Goal: Transaction & Acquisition: Purchase product/service

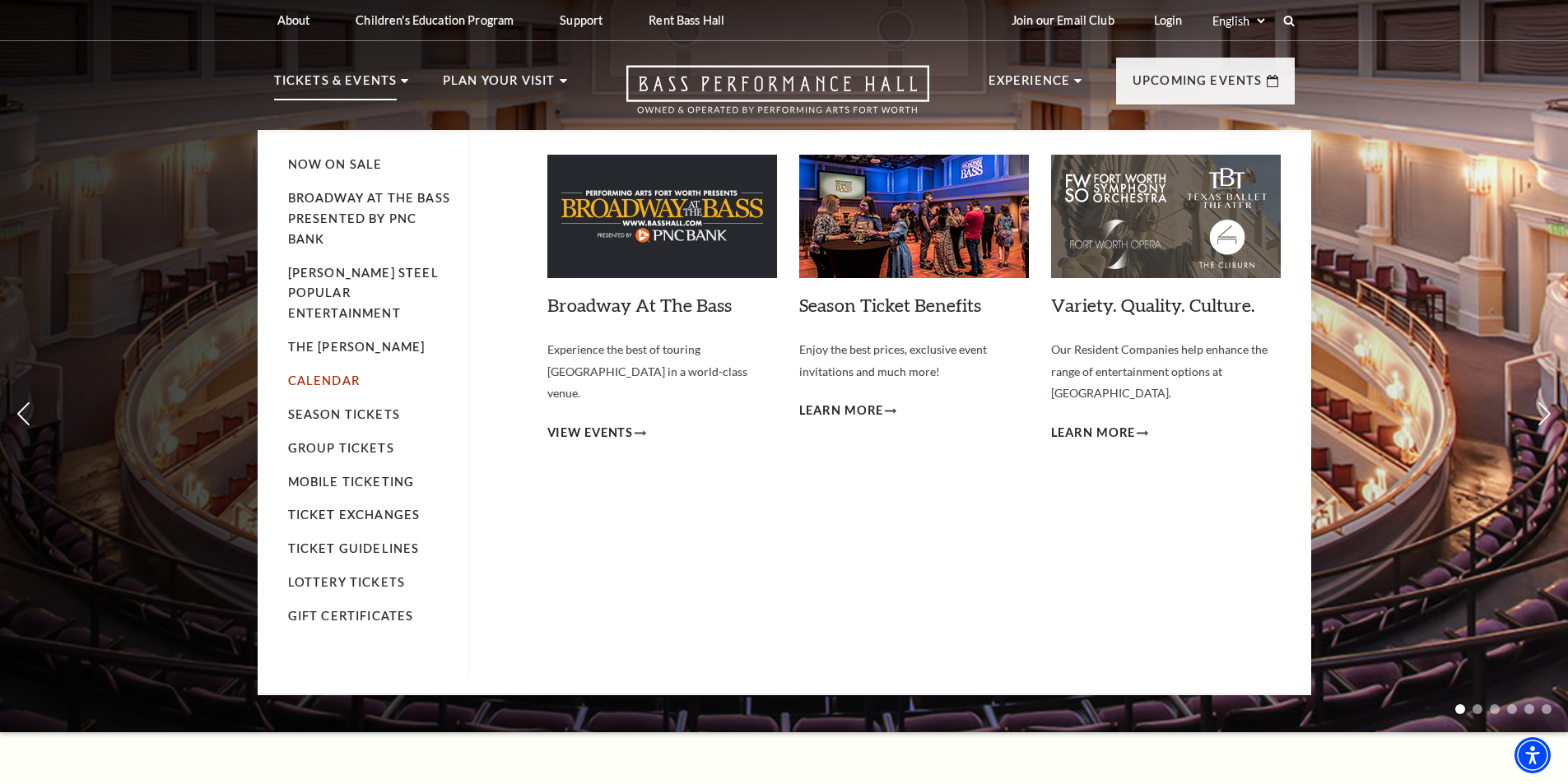
click at [341, 373] on link "Calendar" at bounding box center [324, 380] width 72 height 14
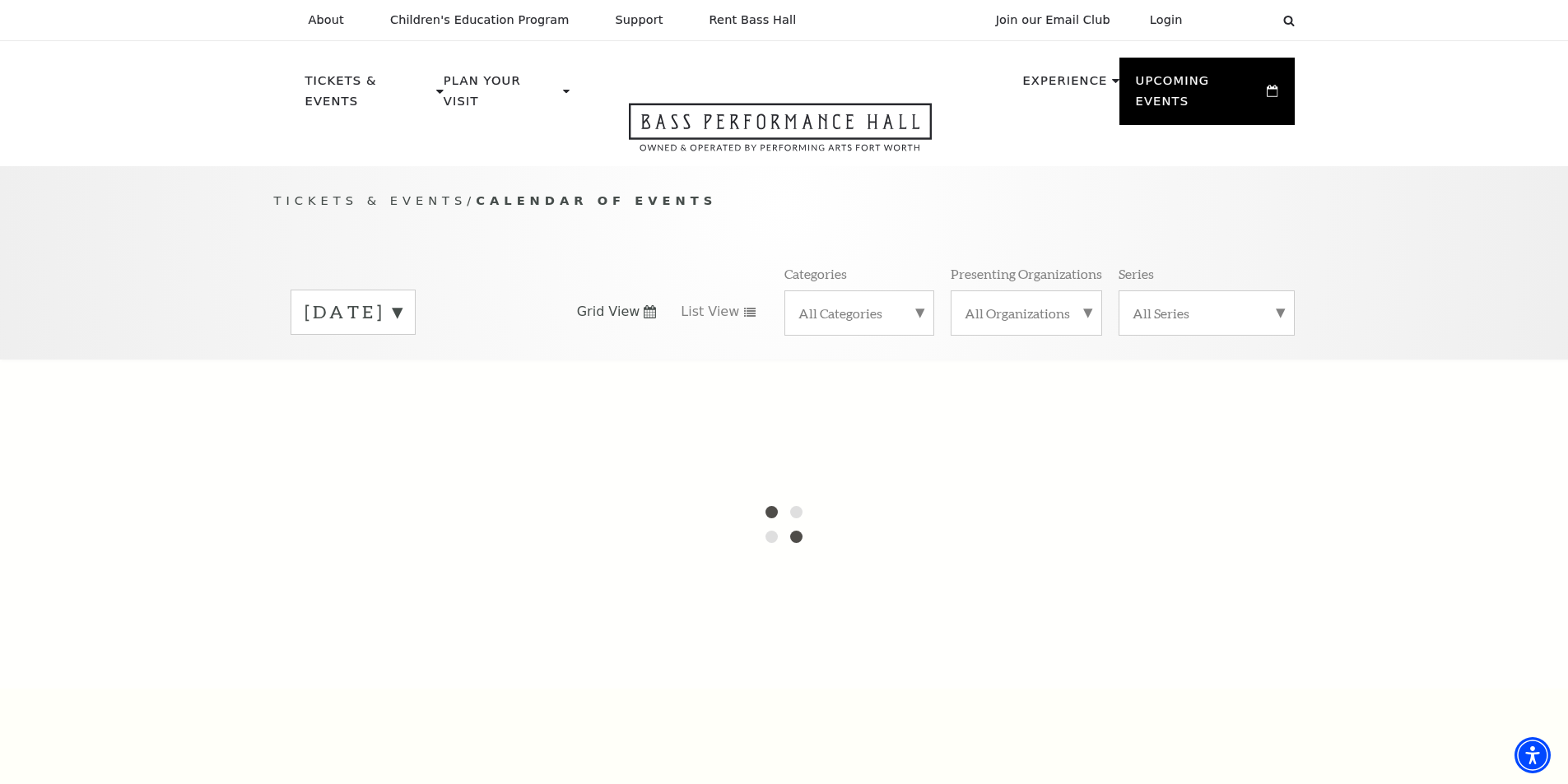
click at [1076, 304] on label "All Organizations" at bounding box center [1025, 313] width 123 height 17
click at [1218, 440] on div at bounding box center [784, 524] width 1568 height 330
click at [1301, 449] on div at bounding box center [784, 524] width 1568 height 330
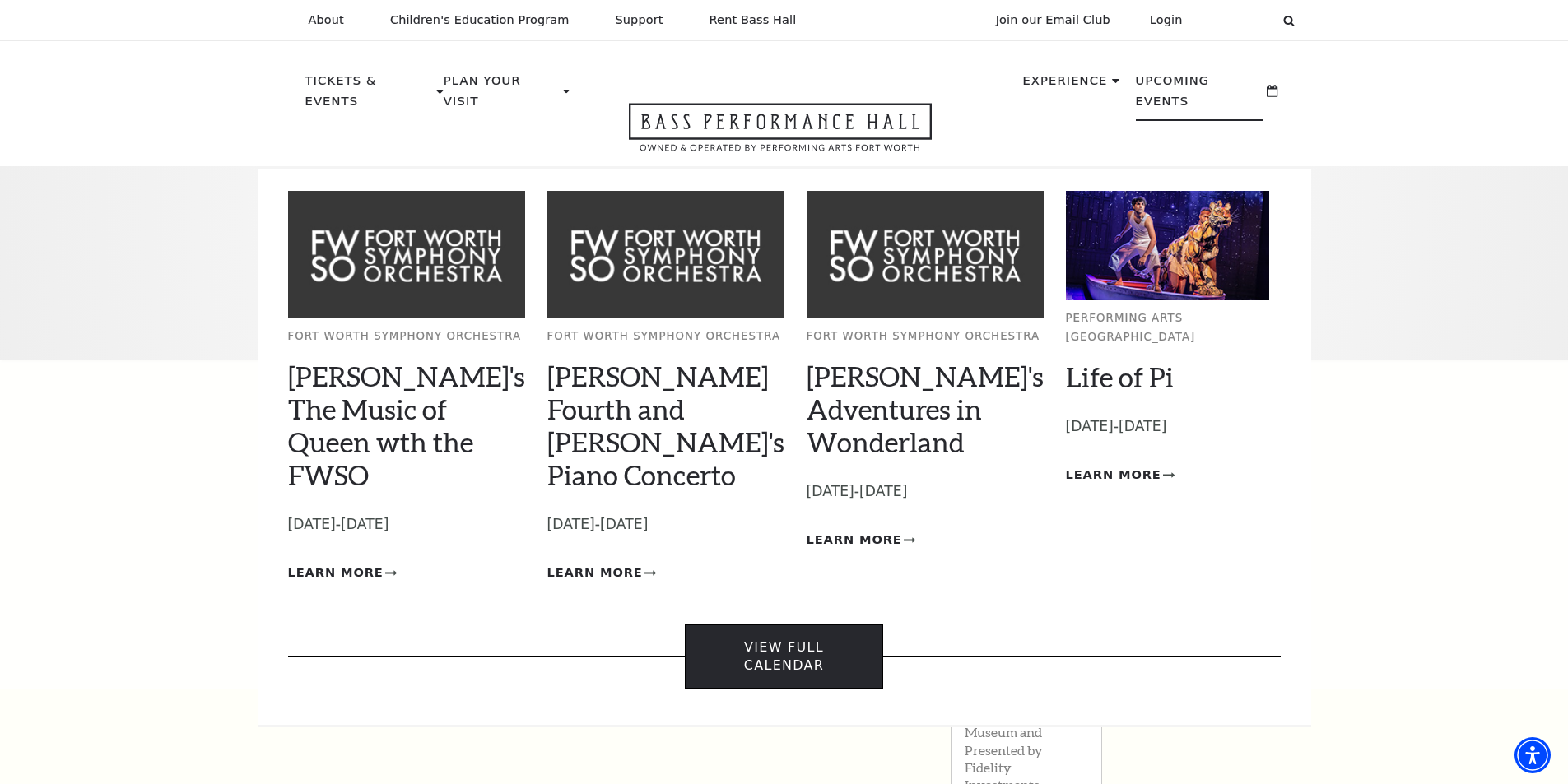
click at [796, 625] on link "View Full Calendar" at bounding box center [783, 657] width 198 height 65
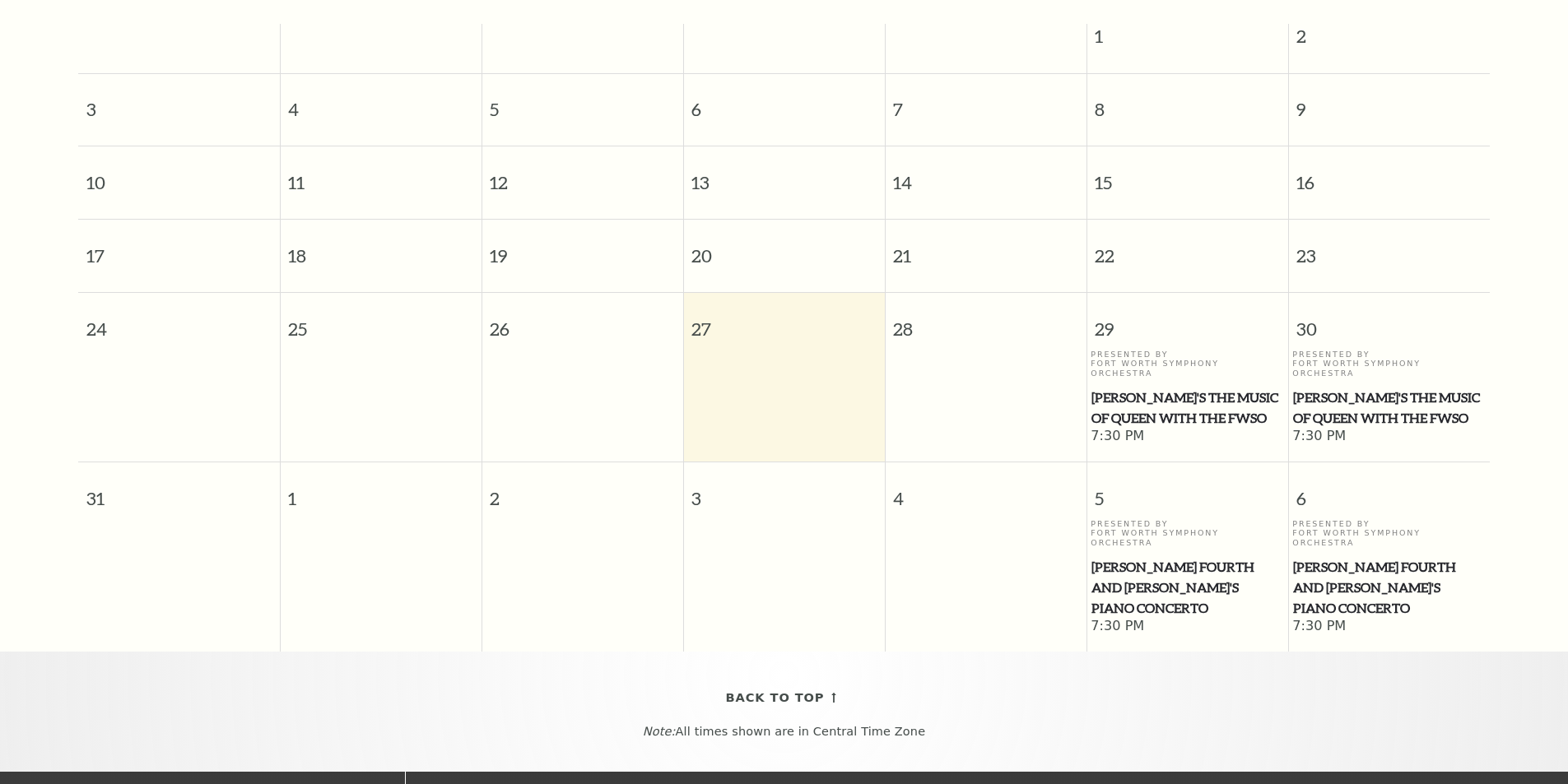
scroll to position [557, 0]
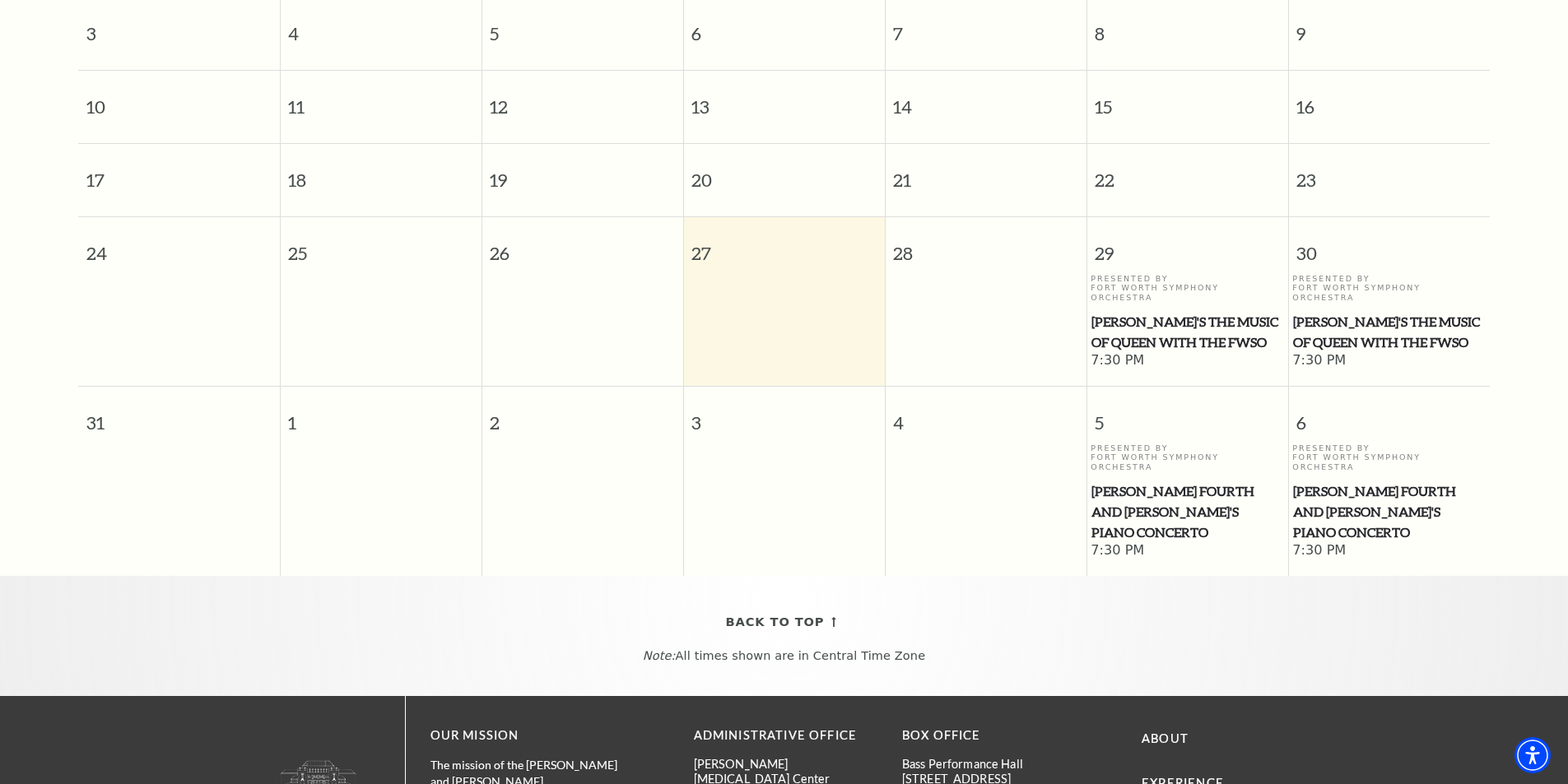
click at [1139, 352] on span "7:30 PM" at bounding box center [1187, 361] width 193 height 18
click at [1159, 312] on span "Windborne's The Music of Queen with the FWSO" at bounding box center [1186, 332] width 191 height 40
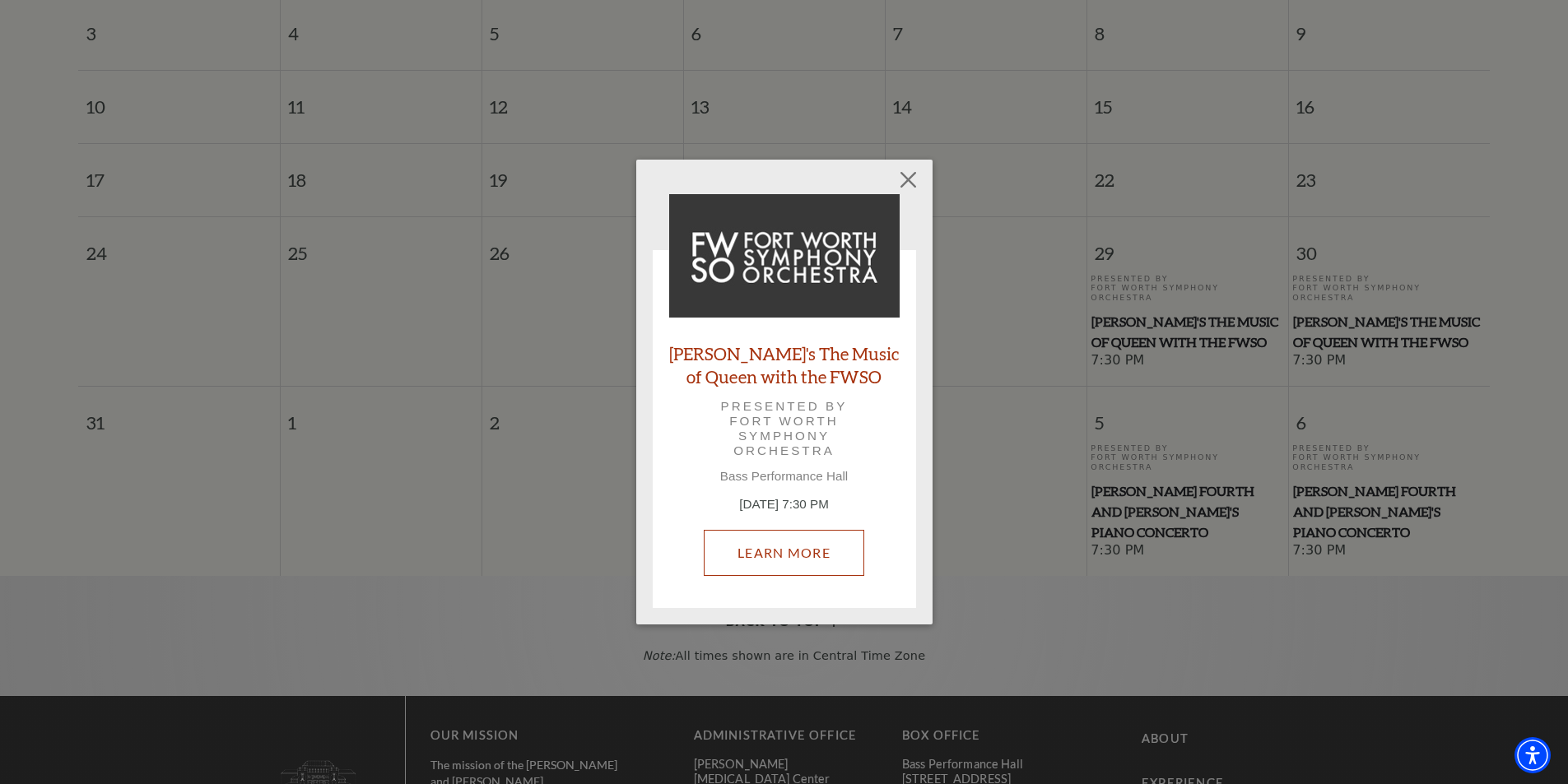
click at [790, 555] on link "Learn More" at bounding box center [784, 552] width 161 height 46
click at [916, 178] on button "Close" at bounding box center [908, 179] width 31 height 31
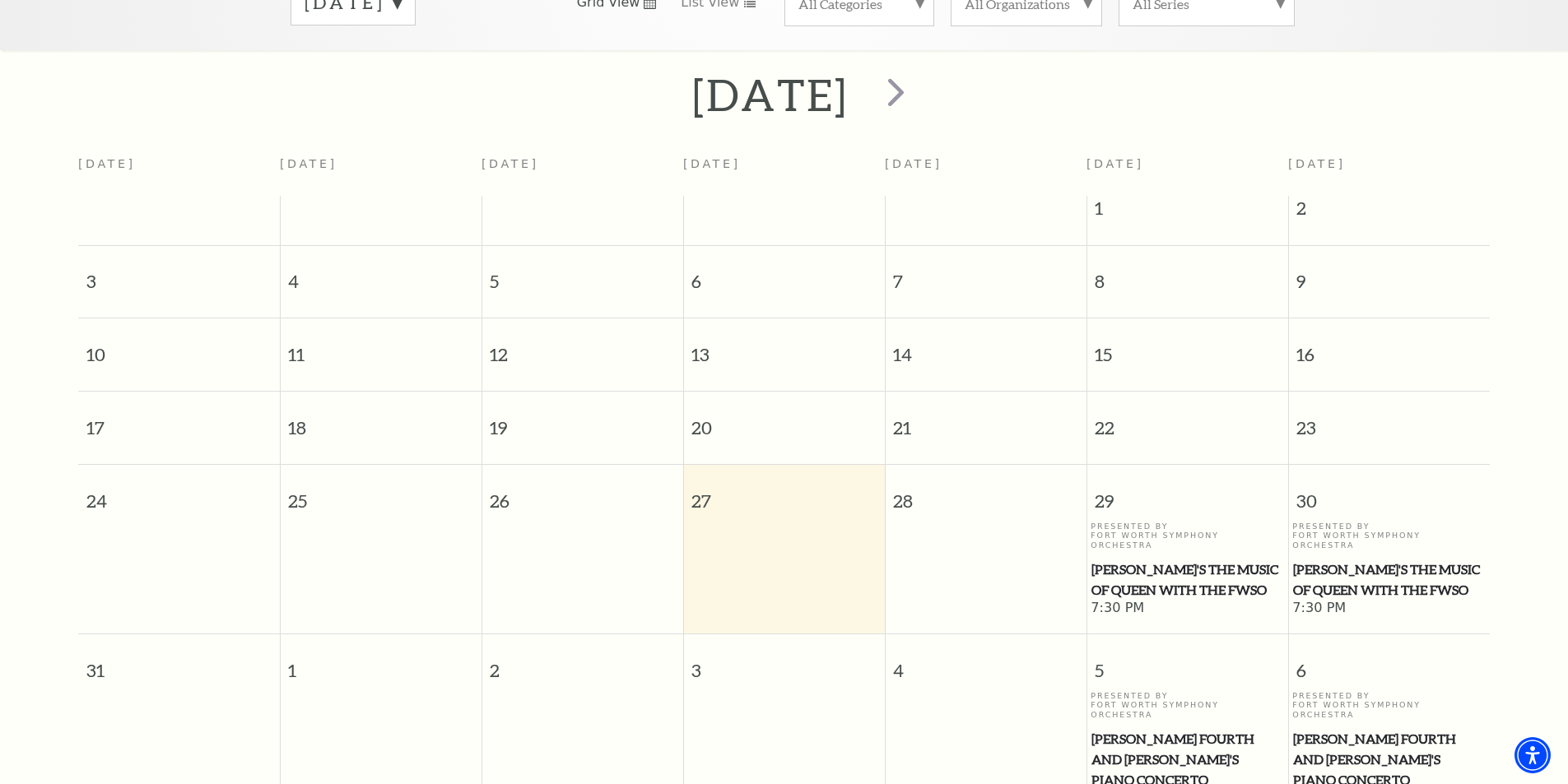
scroll to position [146, 0]
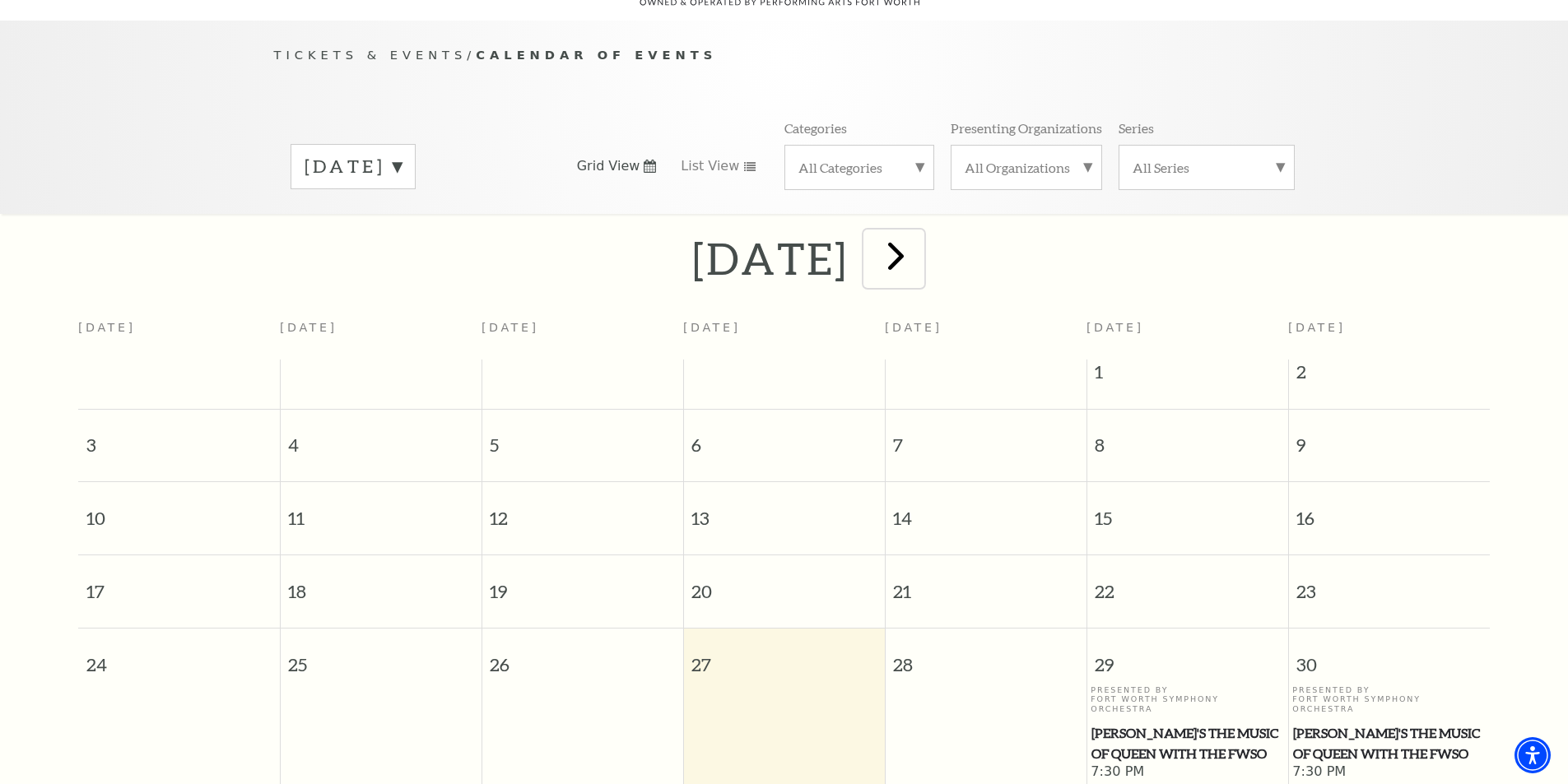
click at [919, 239] on span "next" at bounding box center [896, 256] width 47 height 47
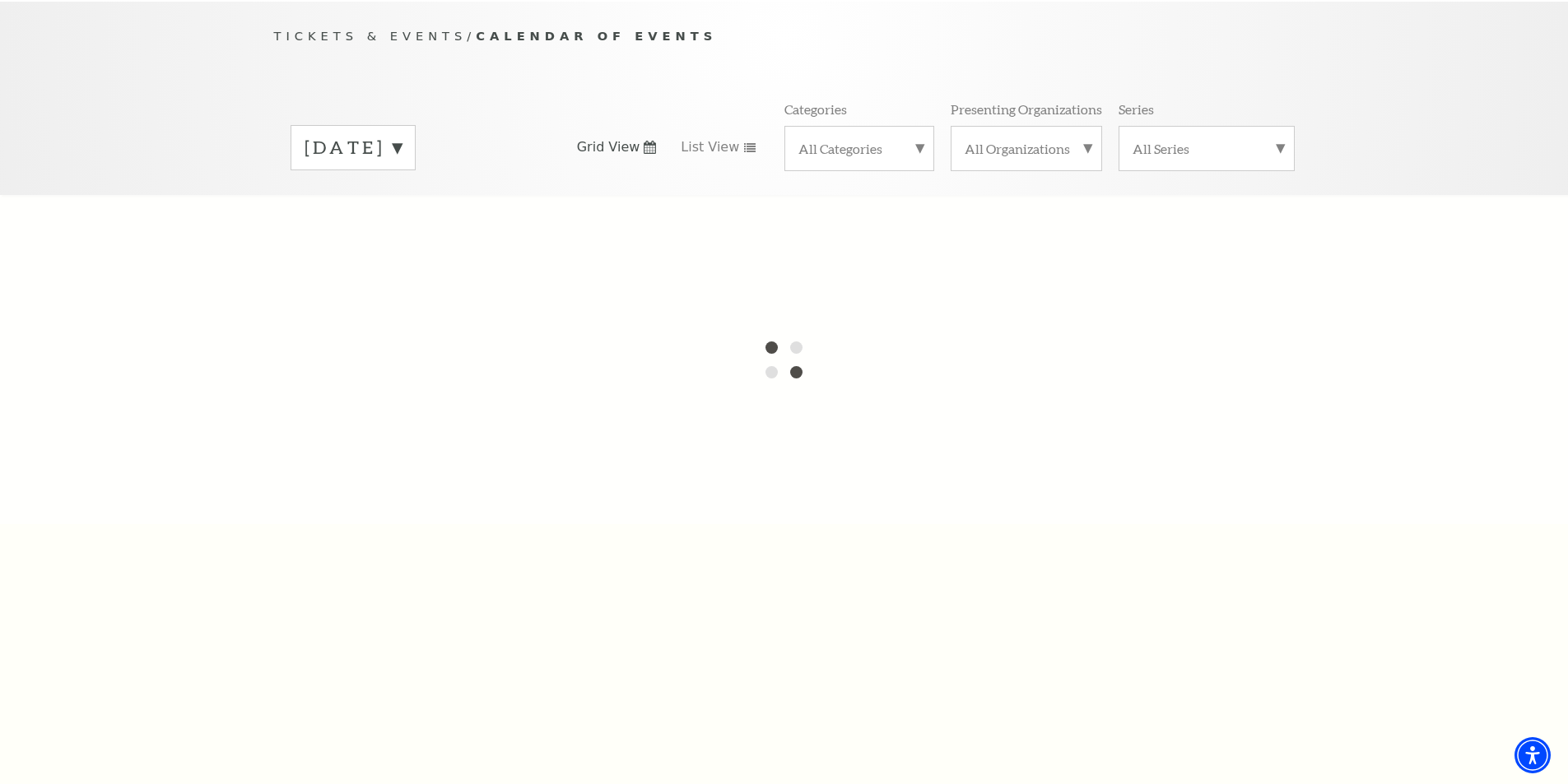
scroll to position [0, 0]
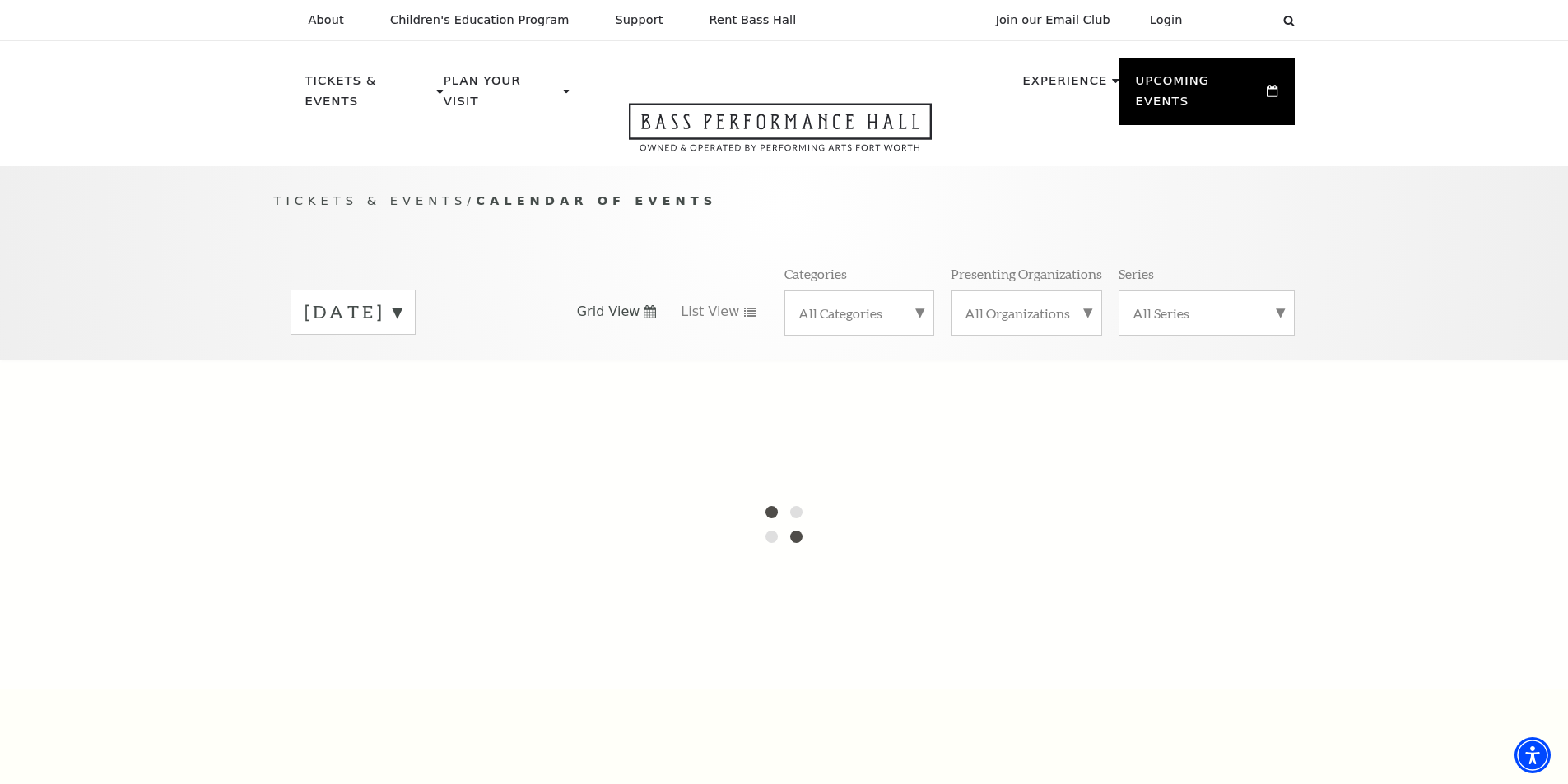
click at [1277, 304] on label "All Series" at bounding box center [1206, 313] width 148 height 17
click at [1074, 383] on div at bounding box center [784, 524] width 1568 height 330
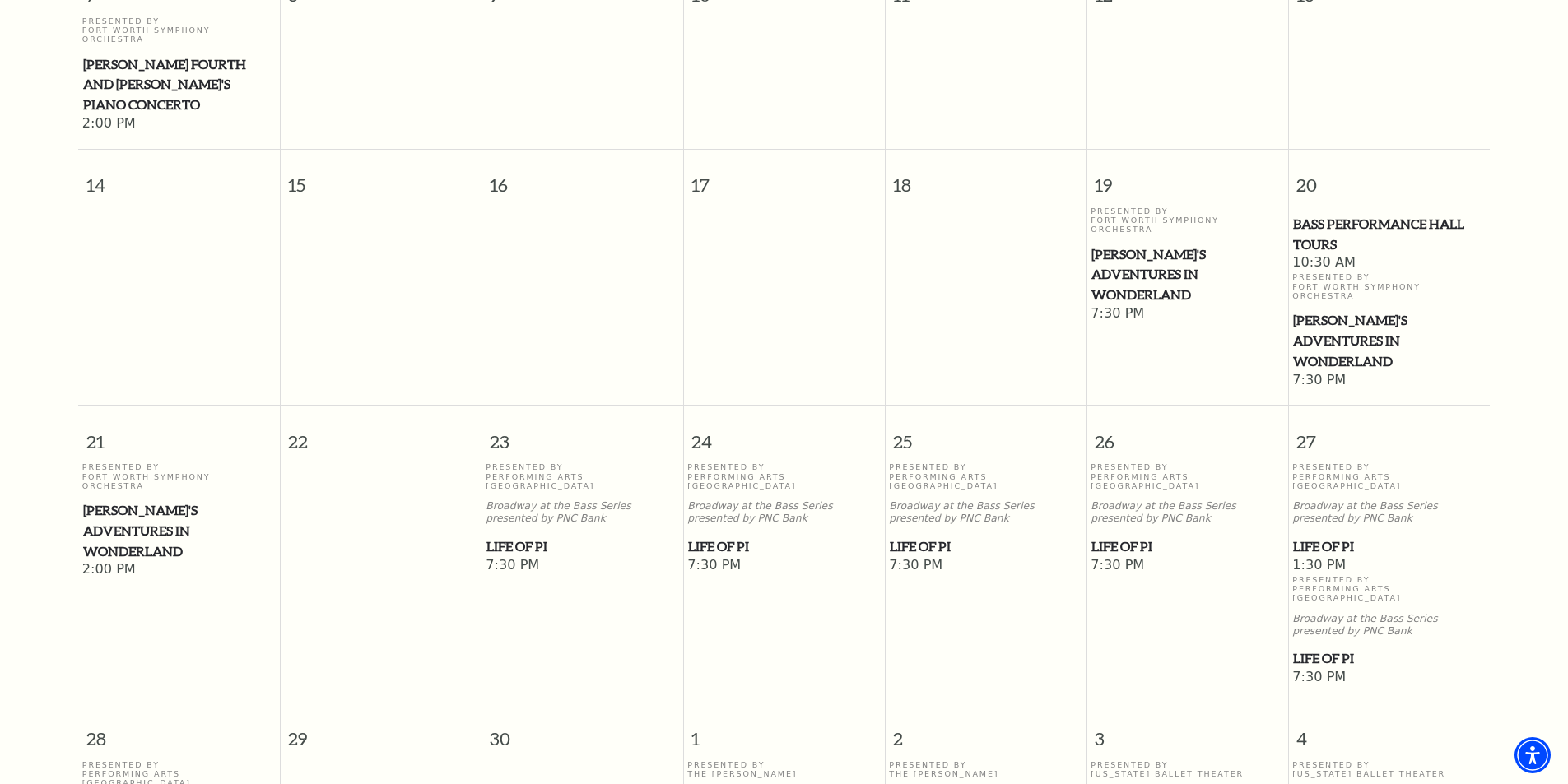
scroll to position [722, 0]
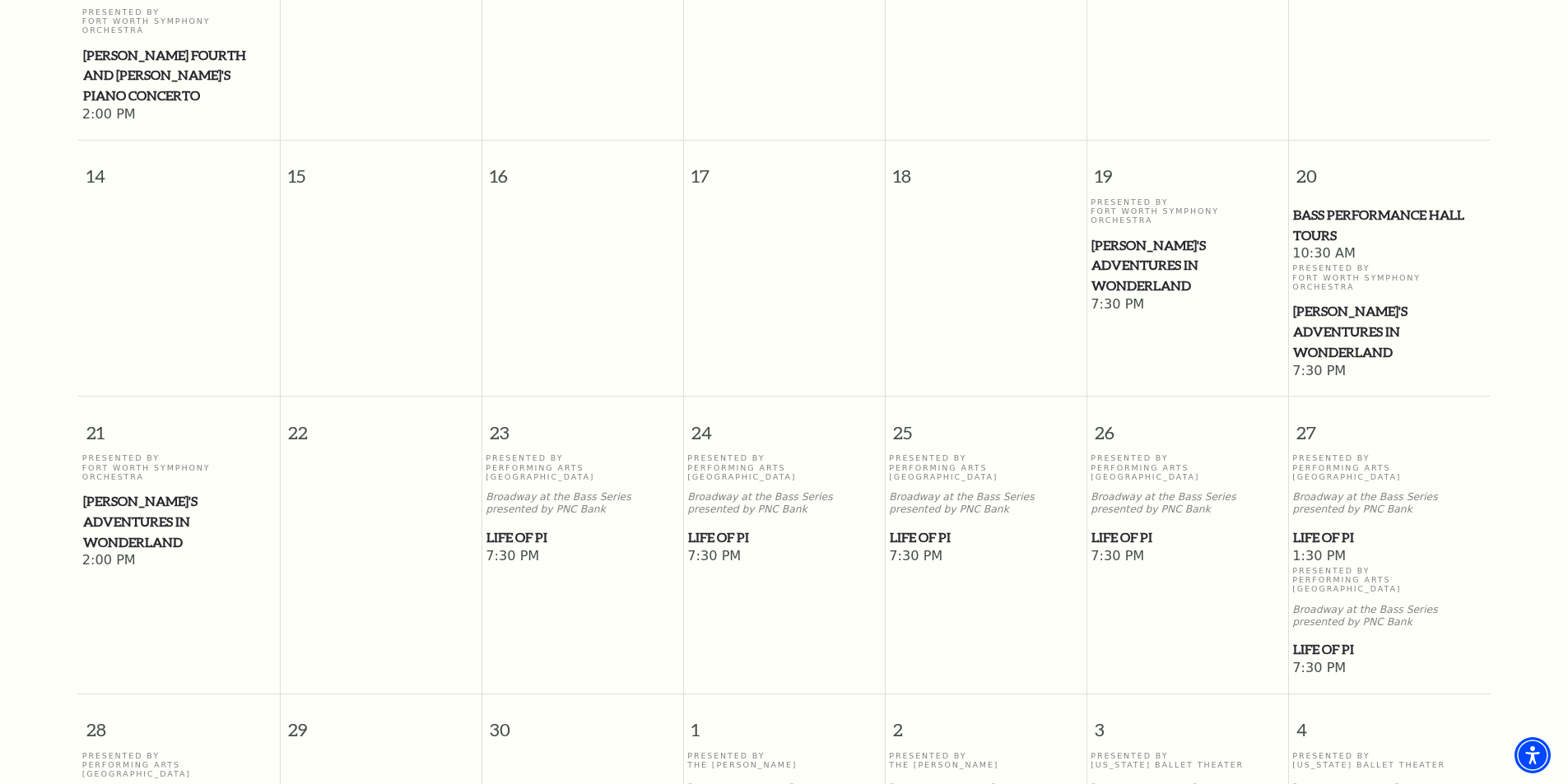
click at [1335, 528] on span "Life of Pi" at bounding box center [1388, 538] width 191 height 21
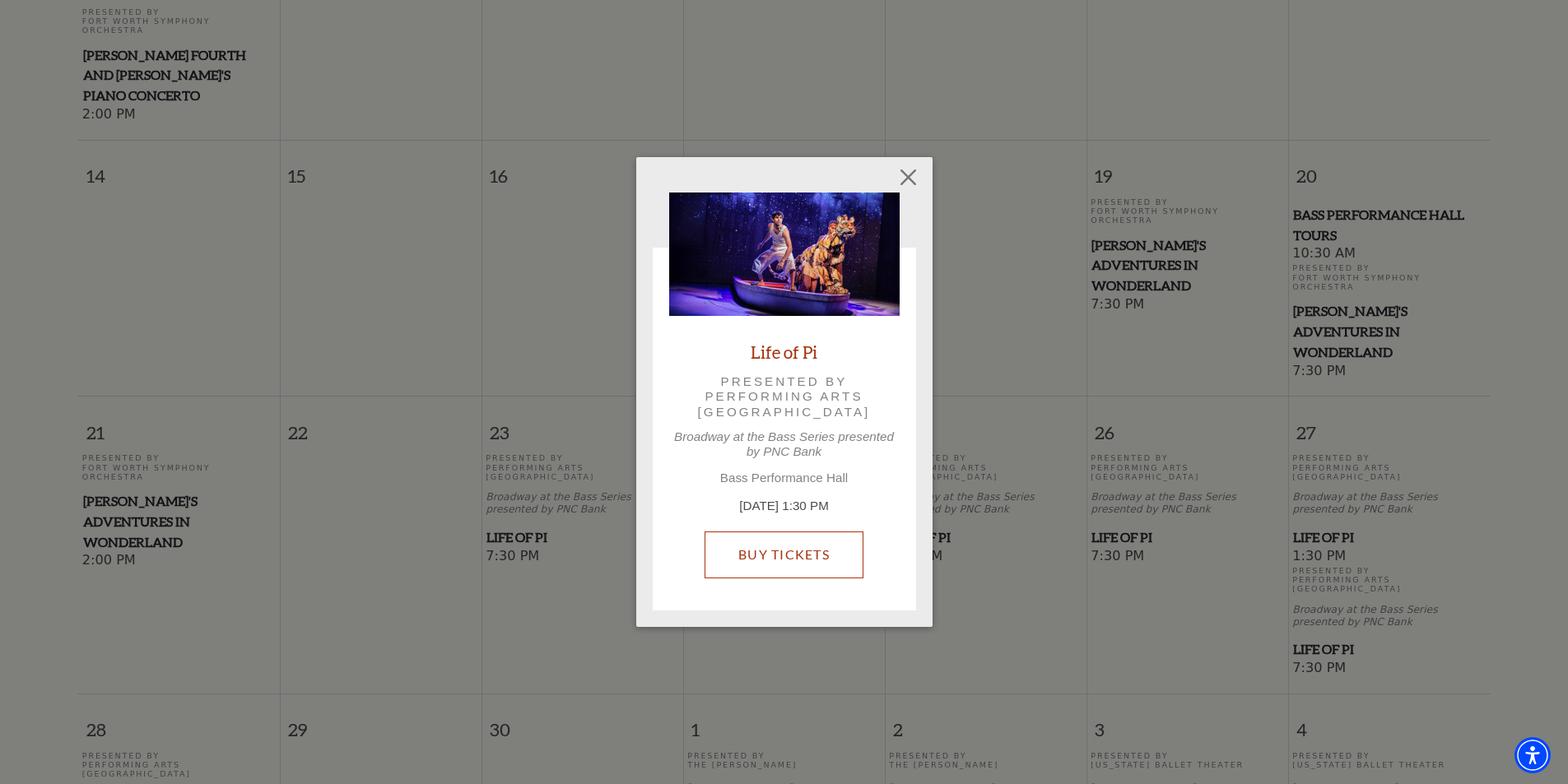
click at [767, 558] on link "Buy Tickets" at bounding box center [784, 554] width 159 height 46
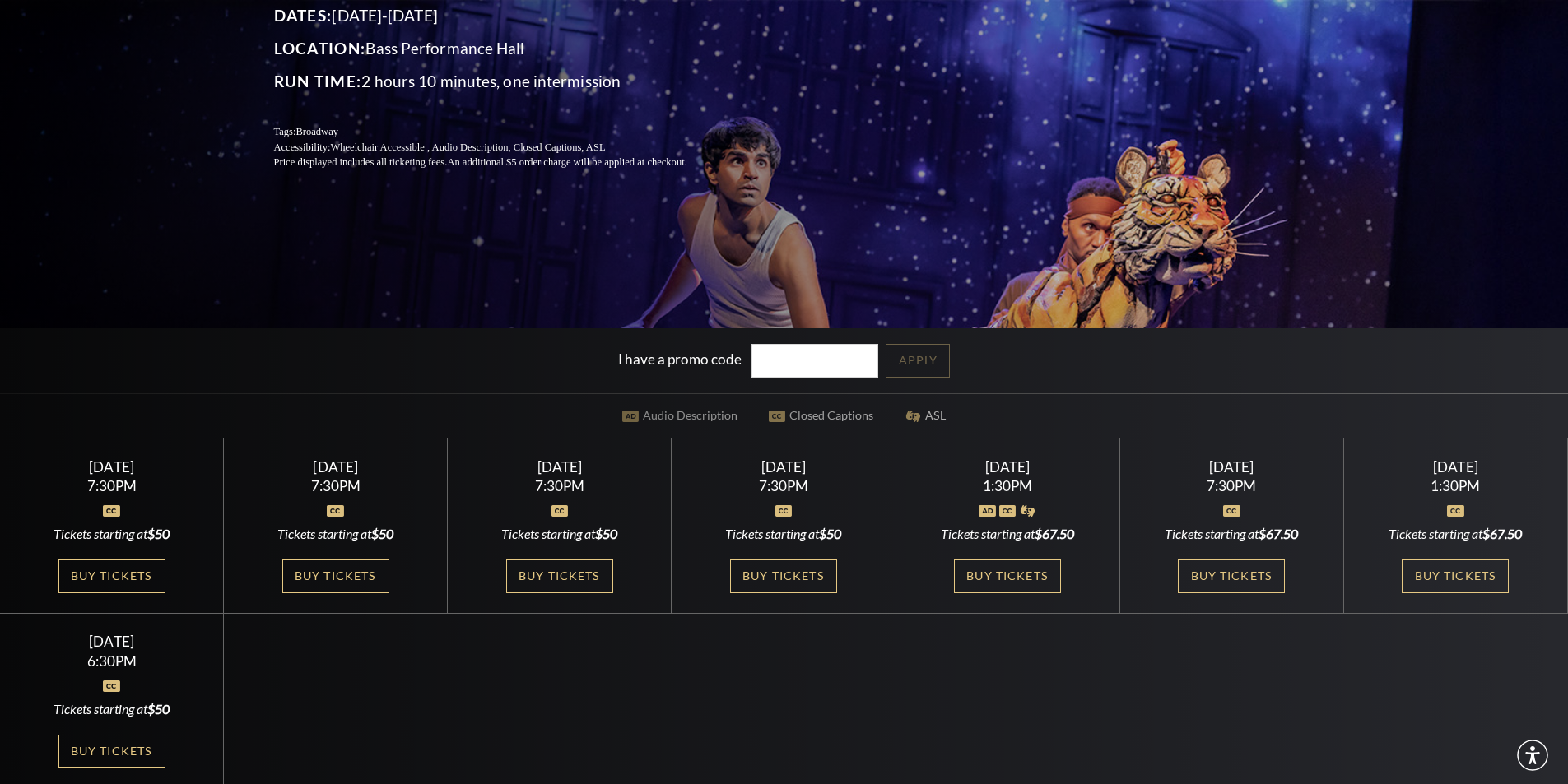
scroll to position [330, 0]
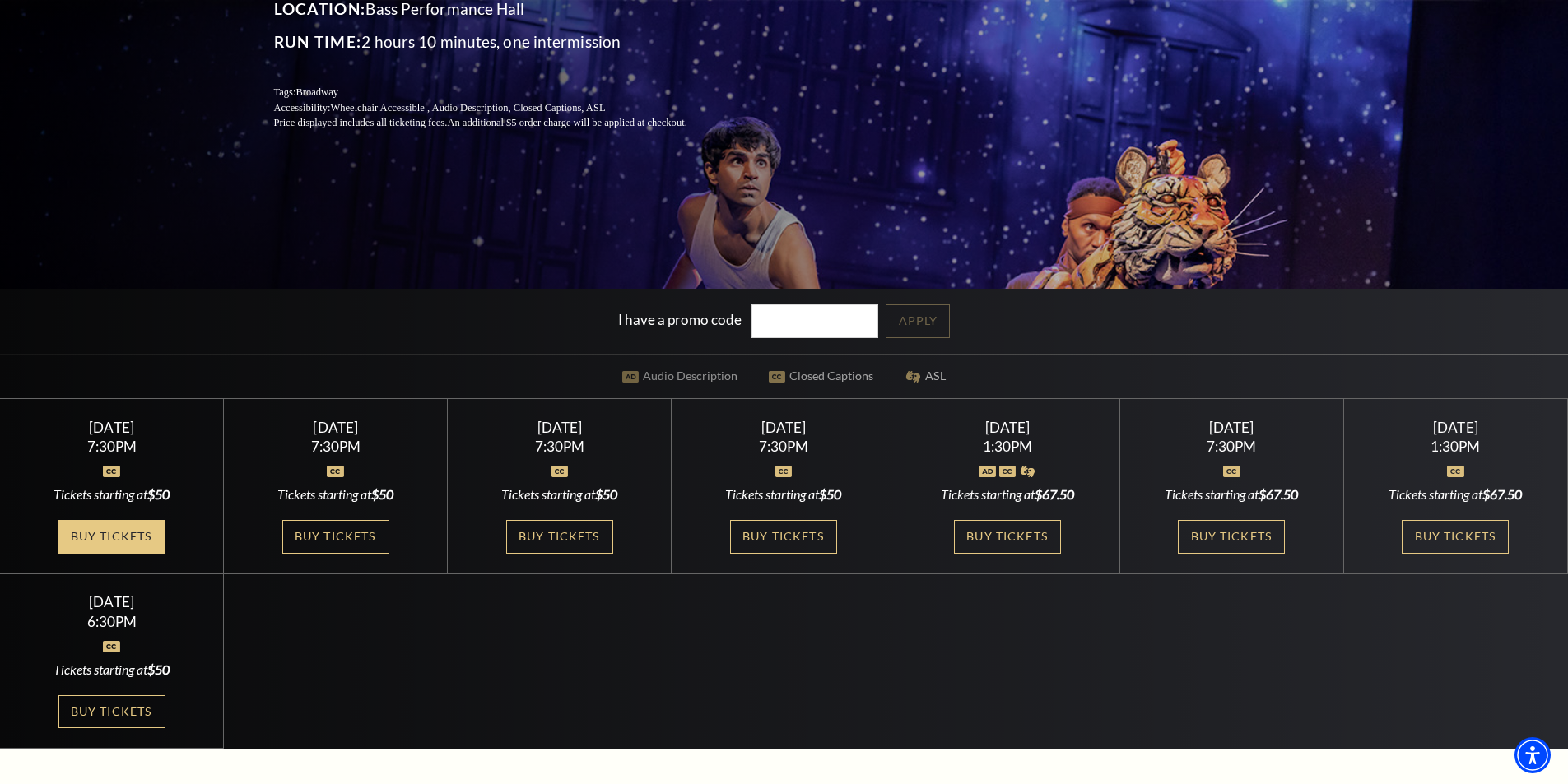
click at [118, 537] on link "Buy Tickets" at bounding box center [112, 537] width 107 height 34
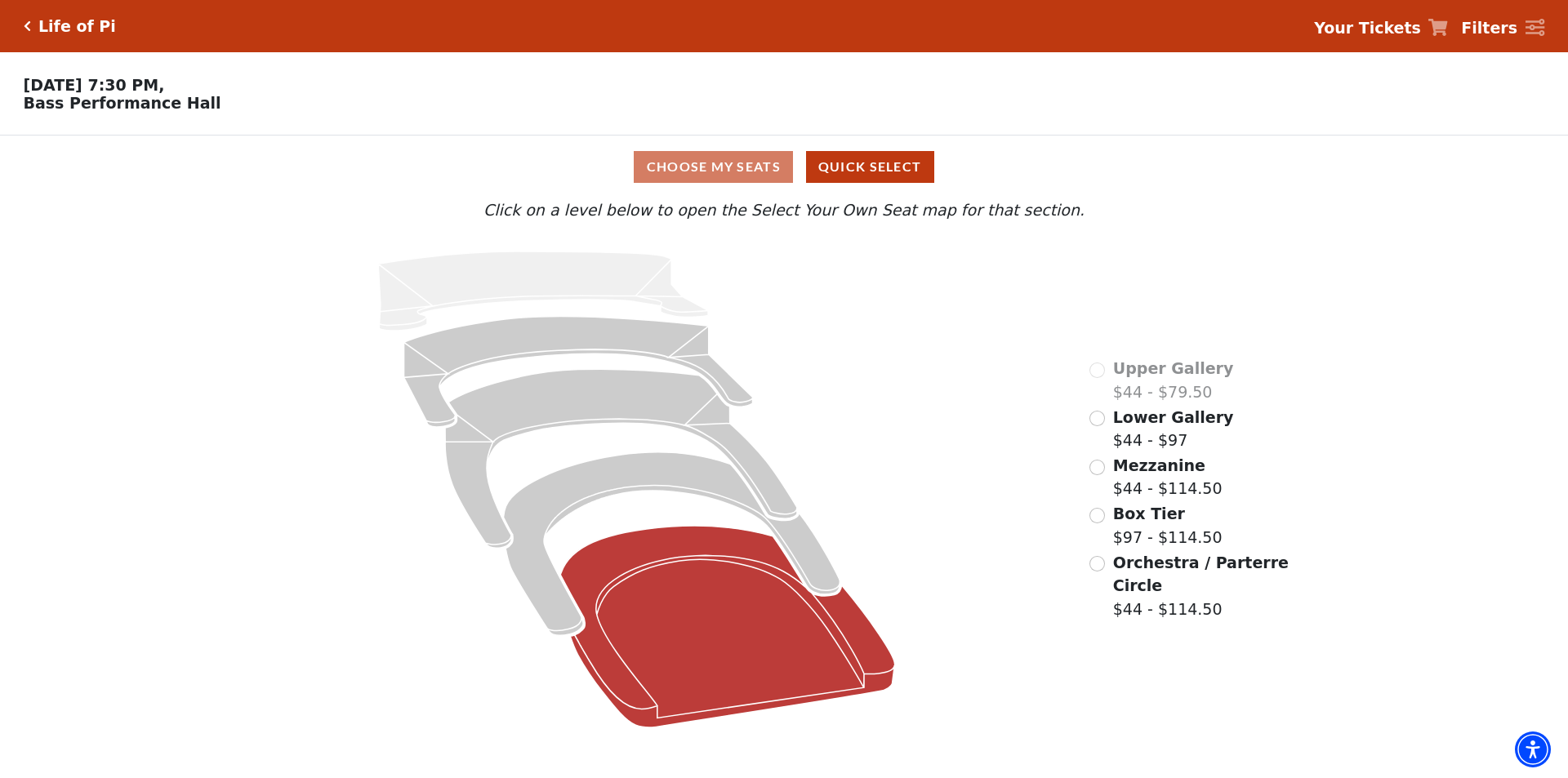
click at [677, 629] on icon at bounding box center [728, 626] width 335 height 202
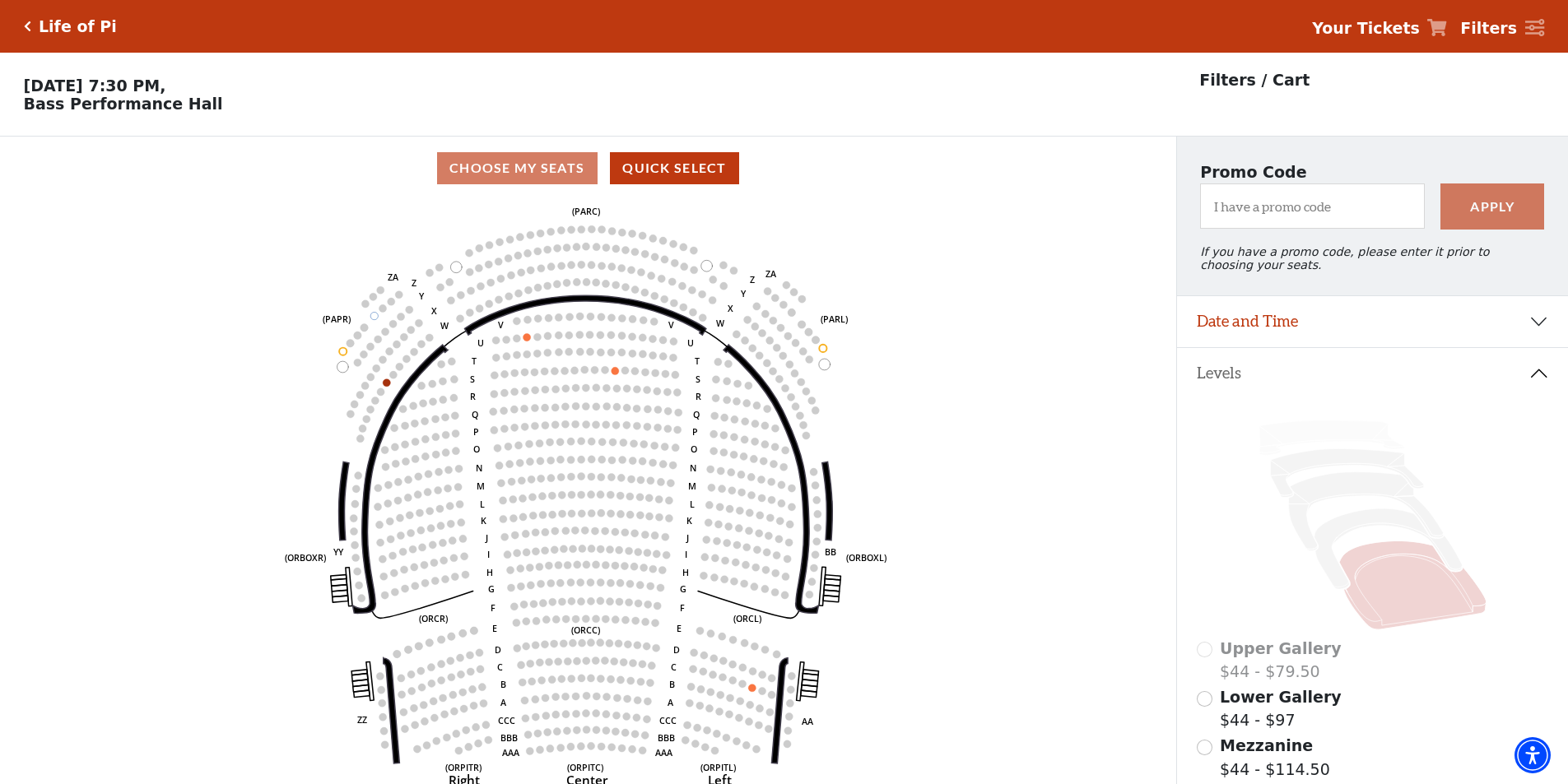
click at [30, 21] on icon "Click here to go back to filters" at bounding box center [27, 26] width 7 height 11
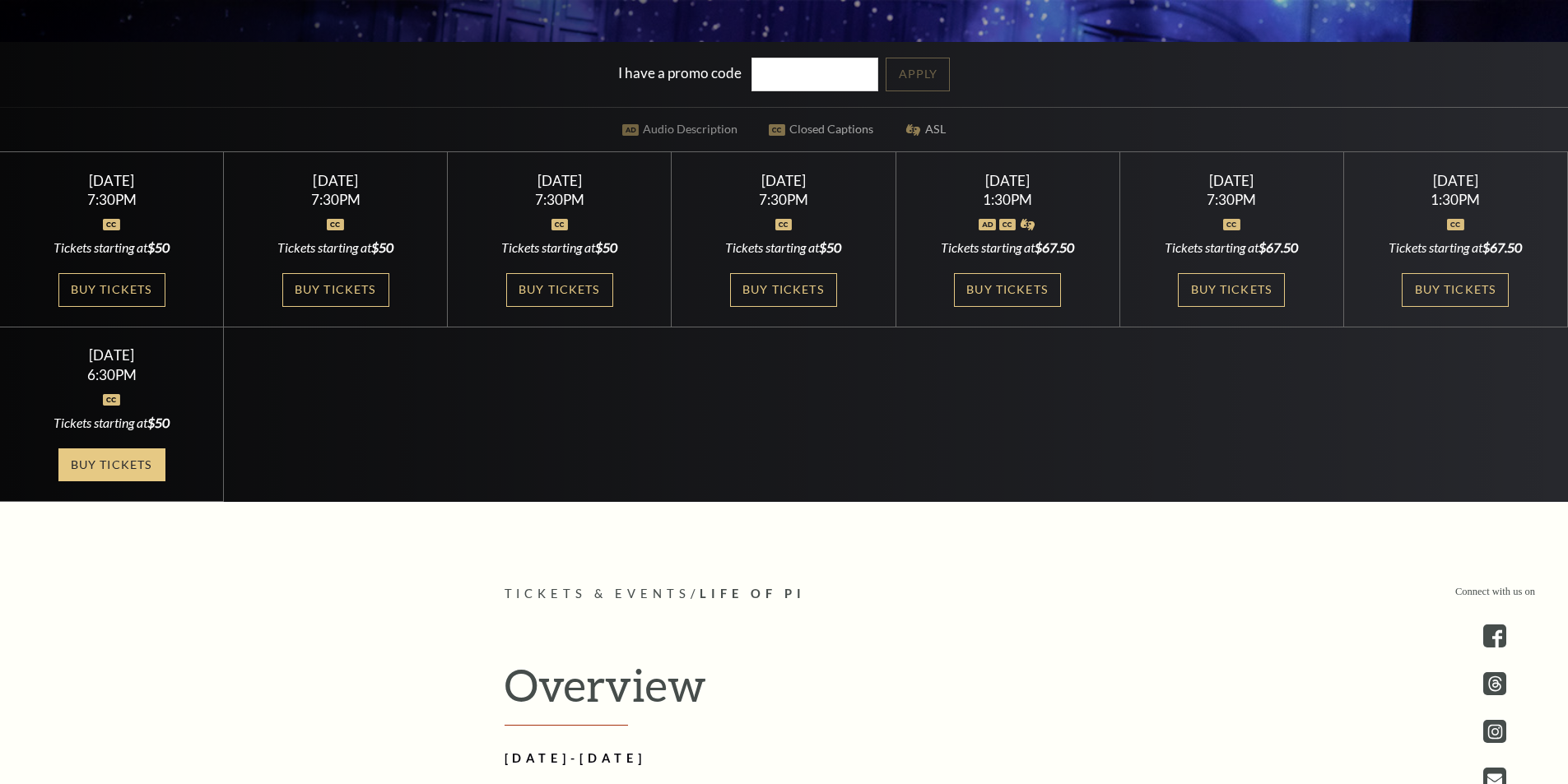
click at [141, 461] on link "Buy Tickets" at bounding box center [112, 465] width 107 height 34
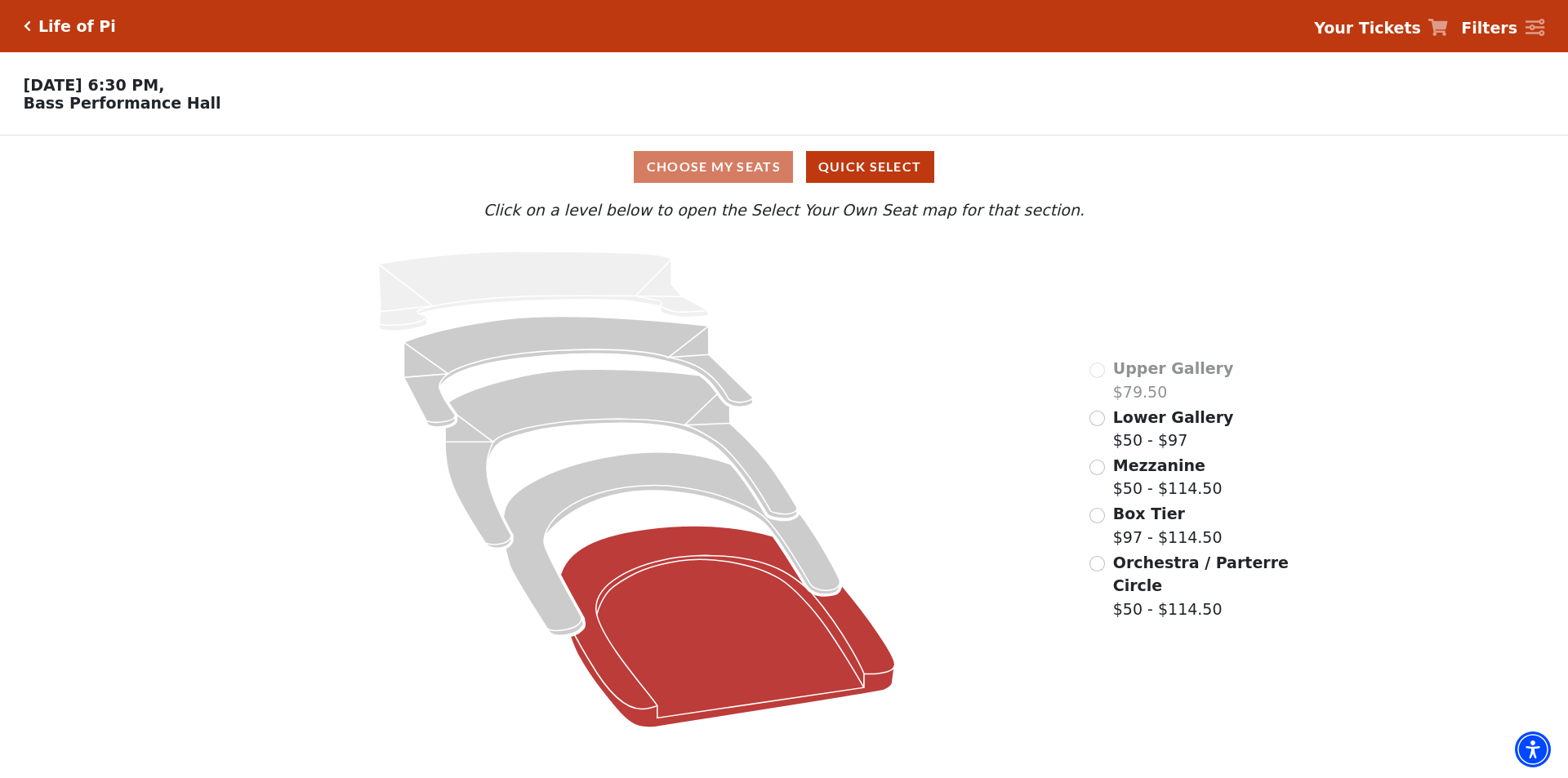
click at [694, 634] on icon at bounding box center [728, 626] width 335 height 202
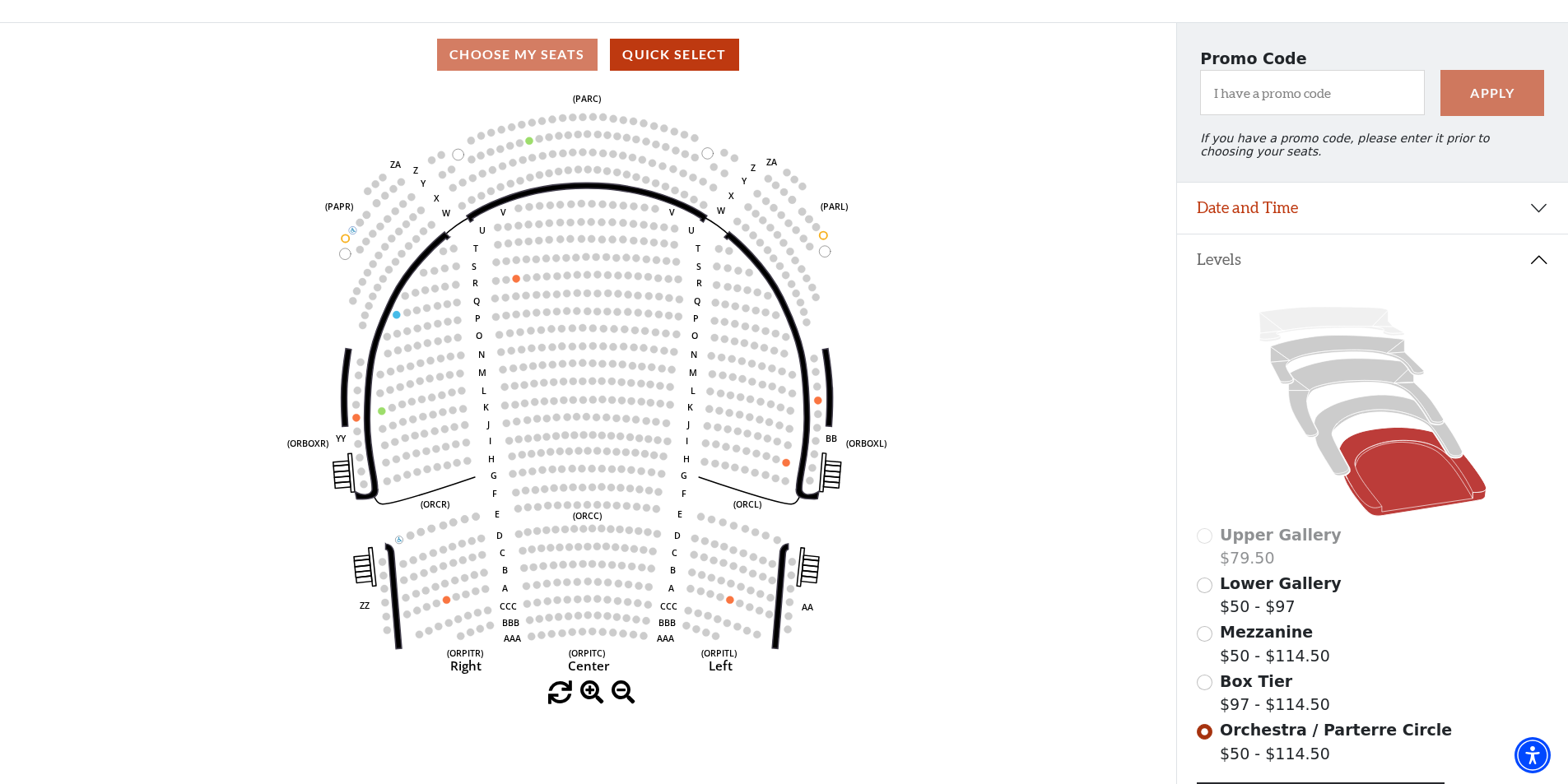
scroll to position [42, 0]
